Goal: Check status: Check status

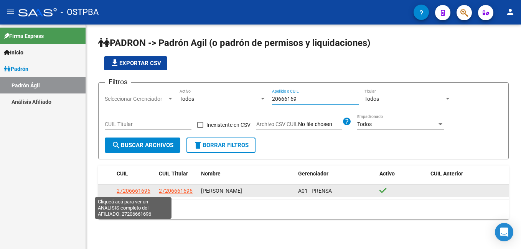
type input "20666169"
click at [139, 190] on span "27206661696" at bounding box center [134, 191] width 34 height 6
type textarea "27206661696"
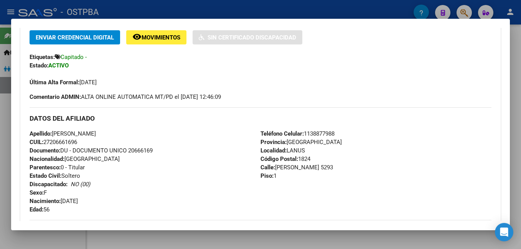
scroll to position [154, 0]
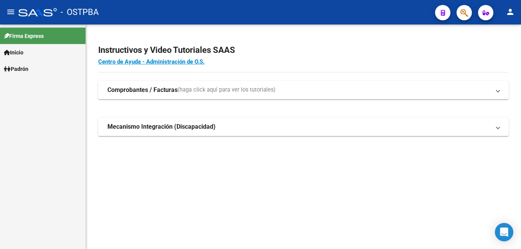
click at [32, 66] on link "Padrón" at bounding box center [43, 69] width 86 height 17
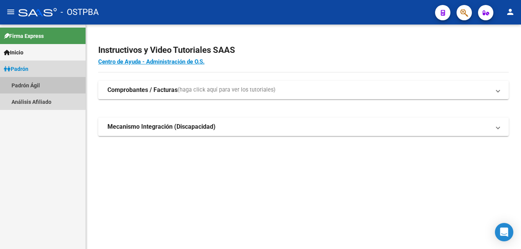
click at [31, 83] on link "Padrón Ágil" at bounding box center [43, 85] width 86 height 17
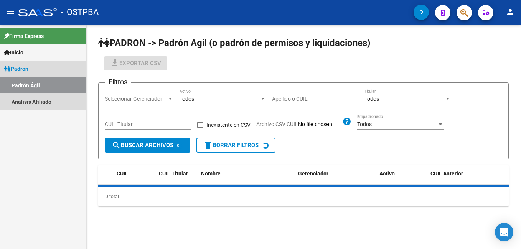
click at [31, 83] on link "Padrón Ágil" at bounding box center [43, 85] width 86 height 17
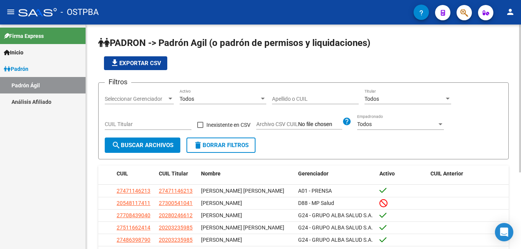
click at [273, 97] on input "Apellido o CUIL" at bounding box center [315, 99] width 87 height 7
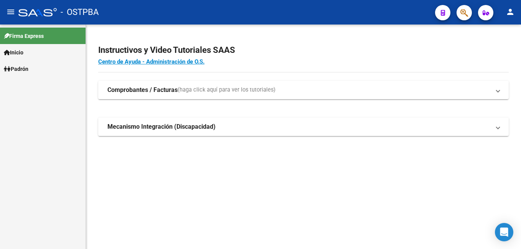
click at [23, 65] on span "Padrón" at bounding box center [16, 69] width 25 height 8
click at [26, 83] on link "Padrón Ágil" at bounding box center [43, 85] width 86 height 17
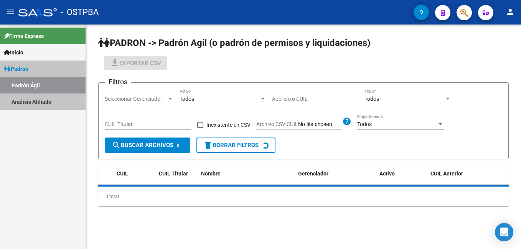
click at [26, 83] on link "Padrón Ágil" at bounding box center [43, 85] width 86 height 17
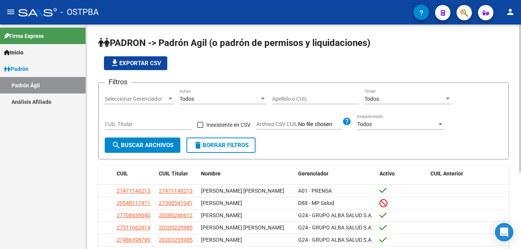
click at [276, 95] on div "Apellido o CUIL" at bounding box center [315, 96] width 87 height 15
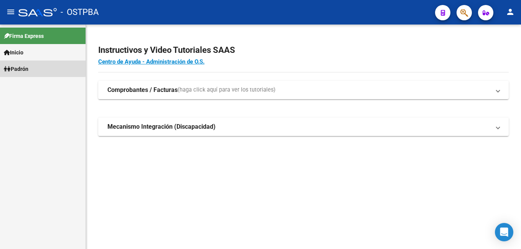
click at [32, 67] on link "Padrón" at bounding box center [43, 69] width 86 height 17
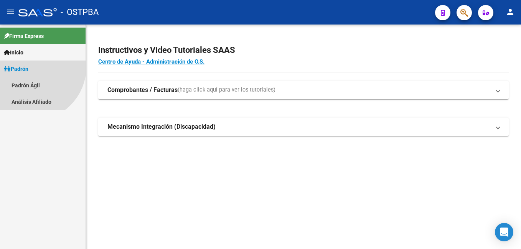
click at [32, 67] on link "Padrón" at bounding box center [43, 69] width 86 height 17
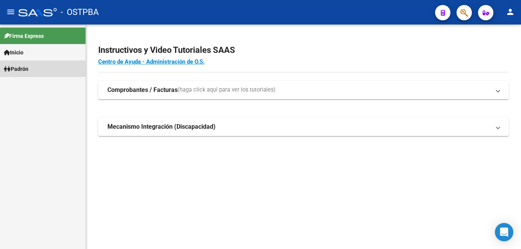
click at [32, 68] on link "Padrón" at bounding box center [43, 69] width 86 height 17
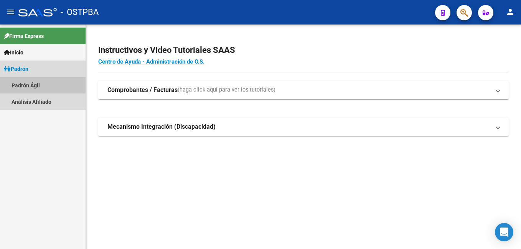
click at [29, 83] on link "Padrón Ágil" at bounding box center [43, 85] width 86 height 17
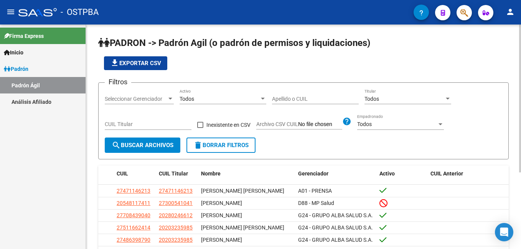
click at [275, 98] on input "Apellido o CUIL" at bounding box center [315, 99] width 87 height 7
